Goal: Information Seeking & Learning: Understand process/instructions

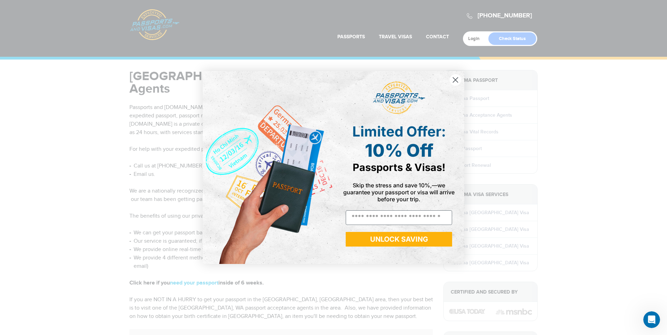
click at [454, 80] on circle "Close dialog" at bounding box center [455, 80] width 12 height 12
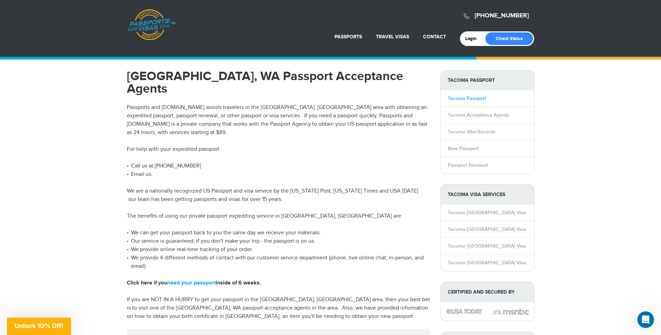
click at [457, 97] on link "Tacoma Passport" at bounding box center [467, 99] width 38 height 6
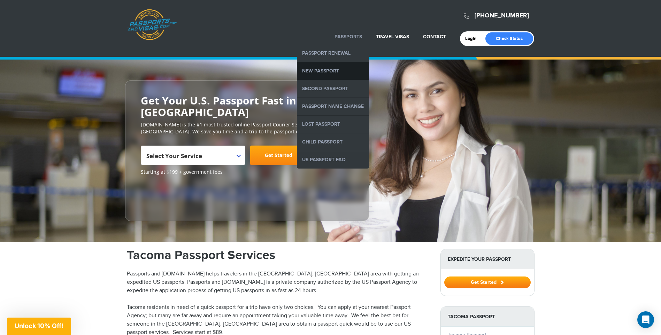
click at [325, 70] on link "New Passport" at bounding box center [333, 70] width 72 height 17
